Goal: Navigation & Orientation: Go to known website

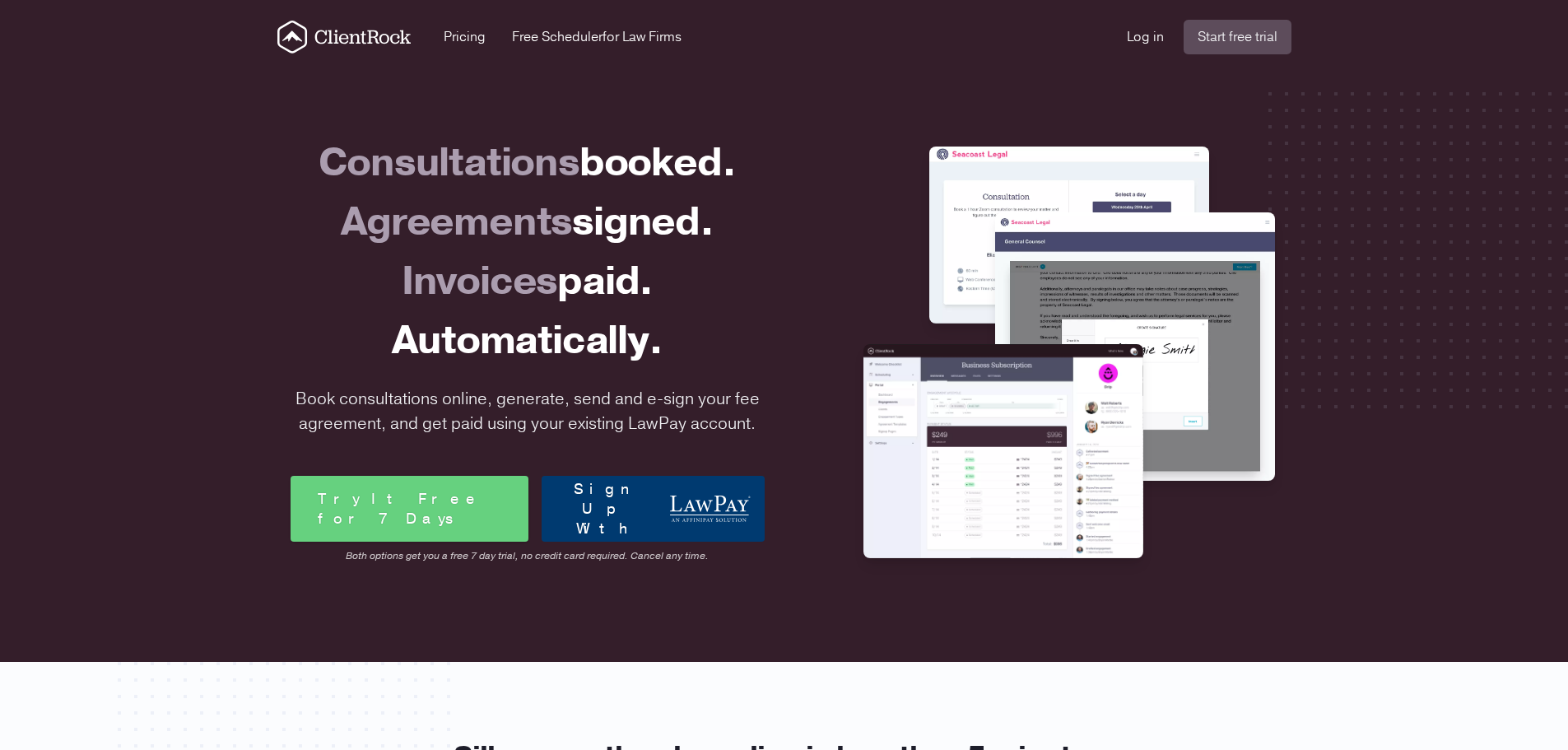
click at [344, 42] on icon "ClientRock Logo" at bounding box center [345, 37] width 134 height 33
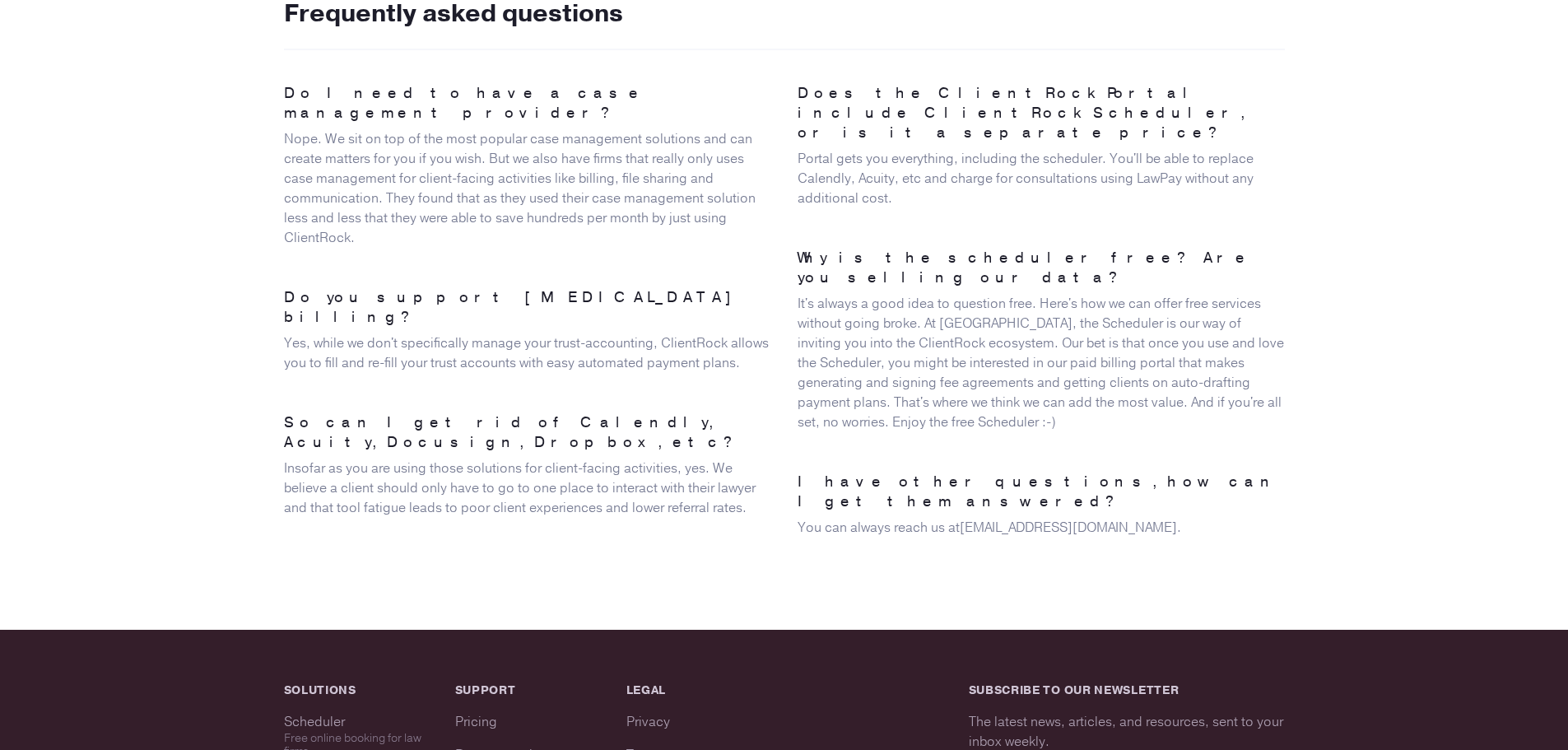
scroll to position [4051, 0]
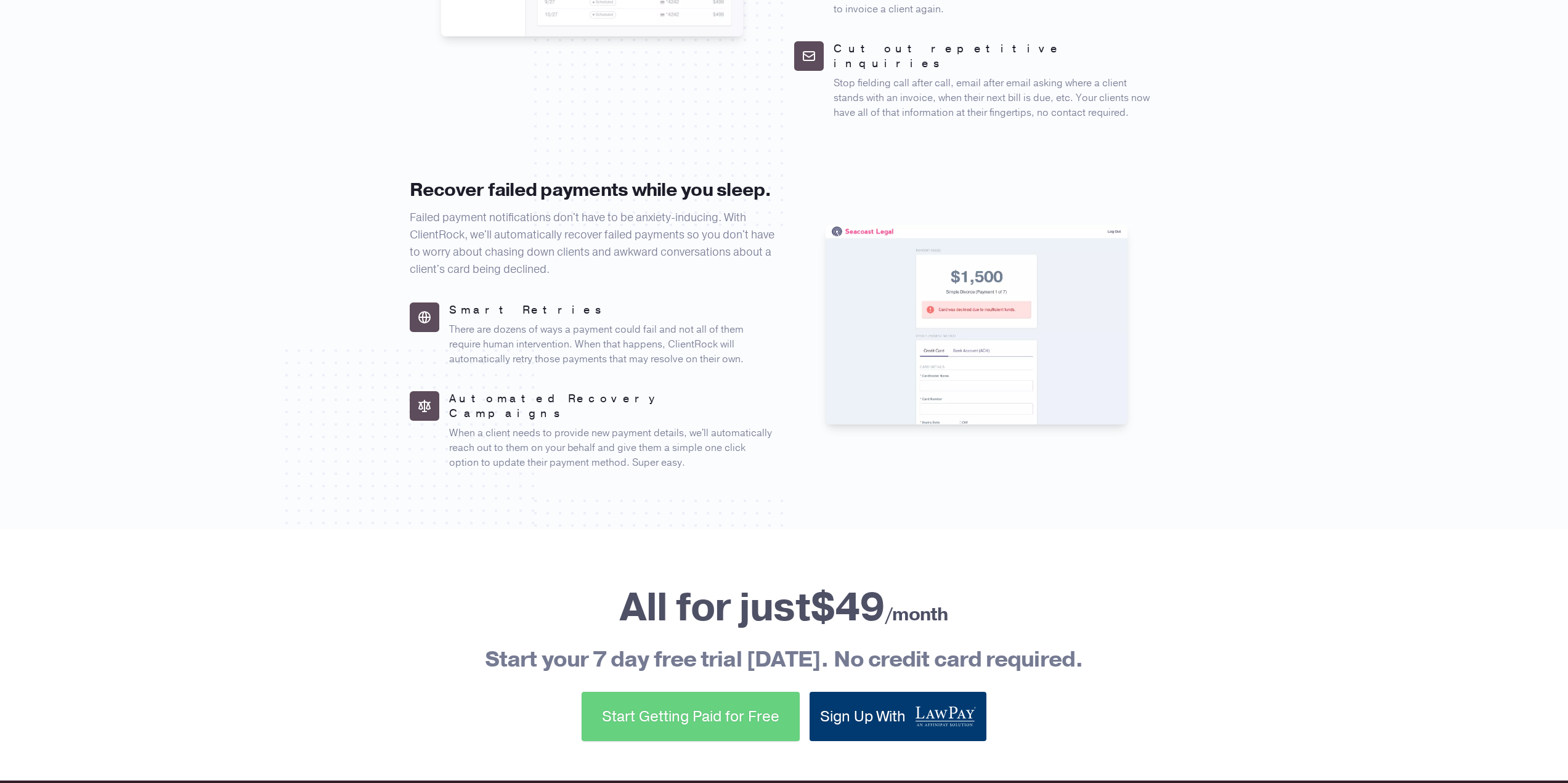
scroll to position [1541, 0]
